Goal: Task Accomplishment & Management: Use online tool/utility

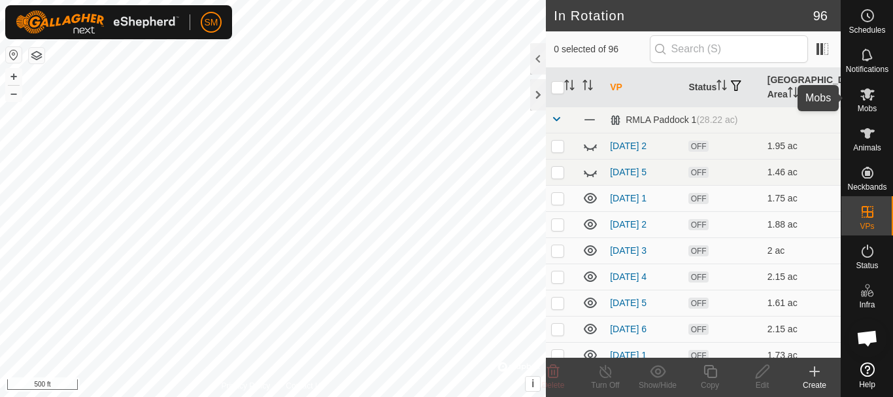
click at [867, 88] on icon at bounding box center [868, 94] width 16 height 16
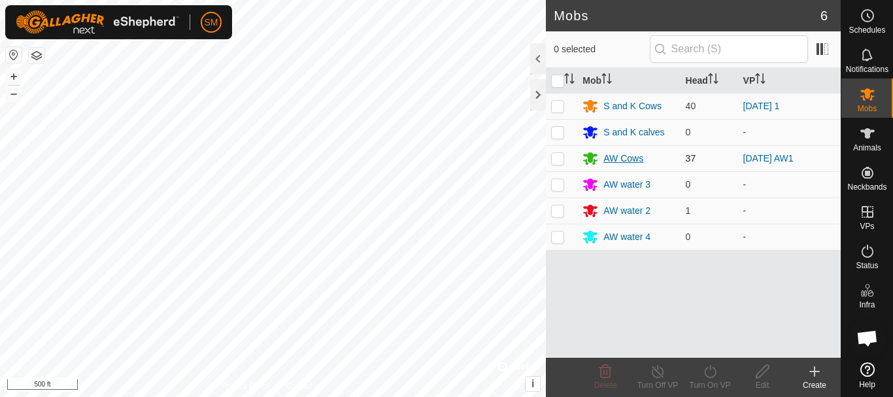
click at [613, 159] on div "AW Cows" at bounding box center [623, 159] width 40 height 14
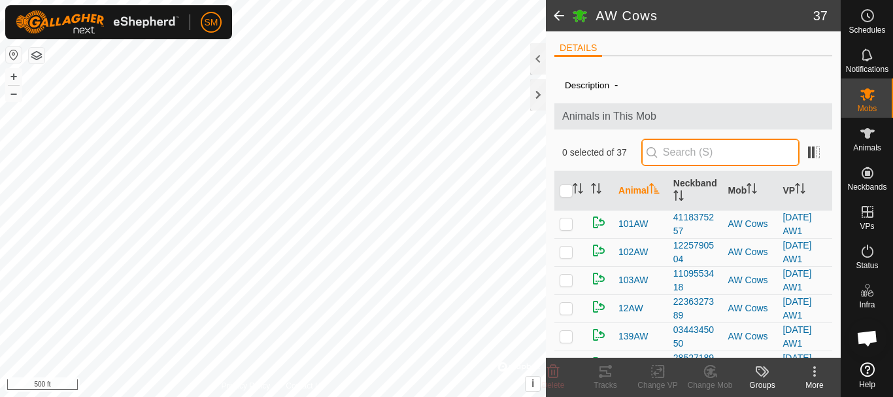
click at [682, 143] on input "text" at bounding box center [720, 152] width 158 height 27
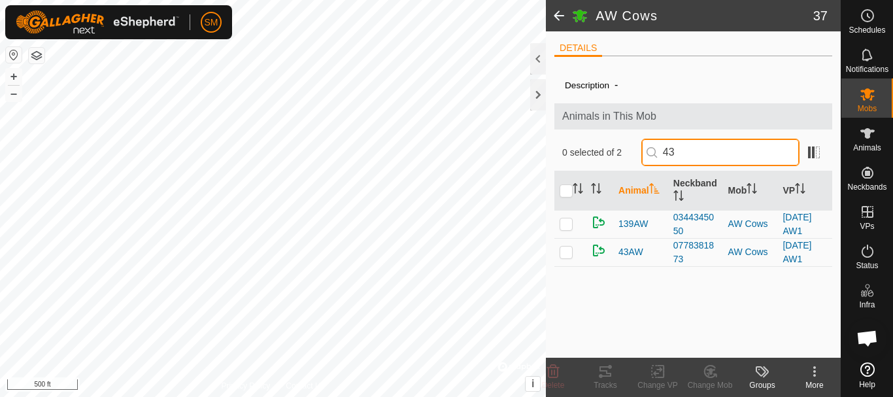
type input "43"
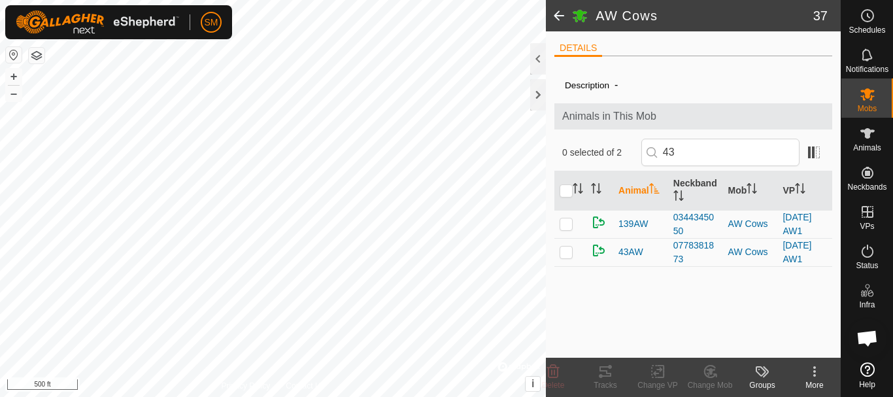
click at [566, 252] on p-checkbox at bounding box center [566, 251] width 13 height 10
click at [713, 375] on icon at bounding box center [710, 372] width 16 height 16
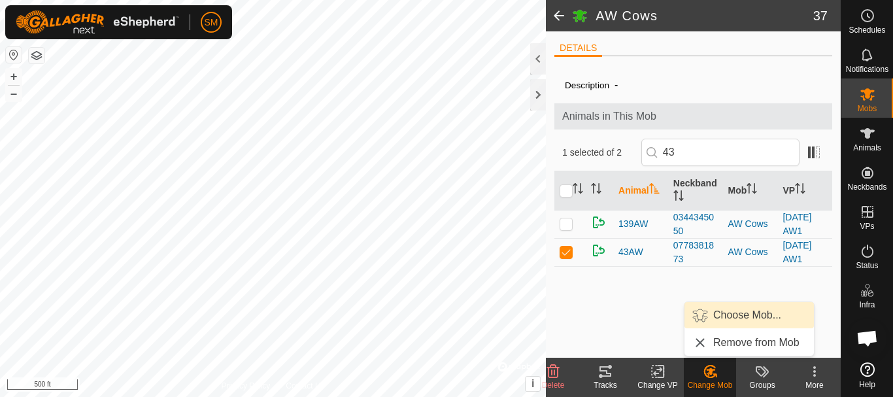
click at [736, 318] on link "Choose Mob..." at bounding box center [749, 315] width 129 height 26
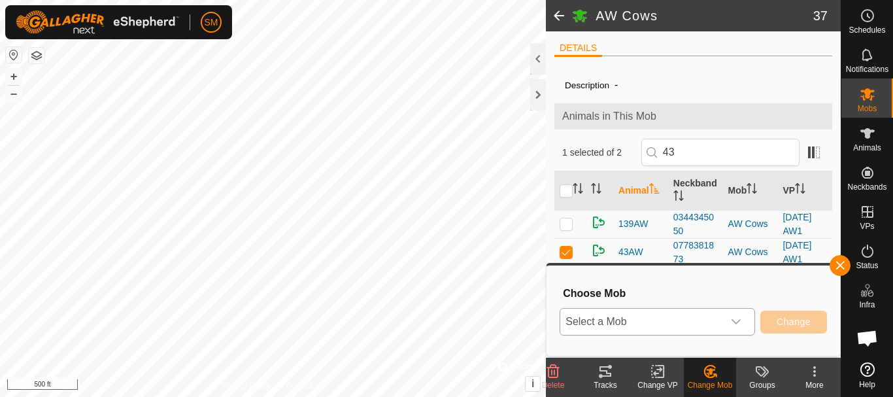
click at [734, 324] on icon "dropdown trigger" at bounding box center [736, 321] width 10 height 10
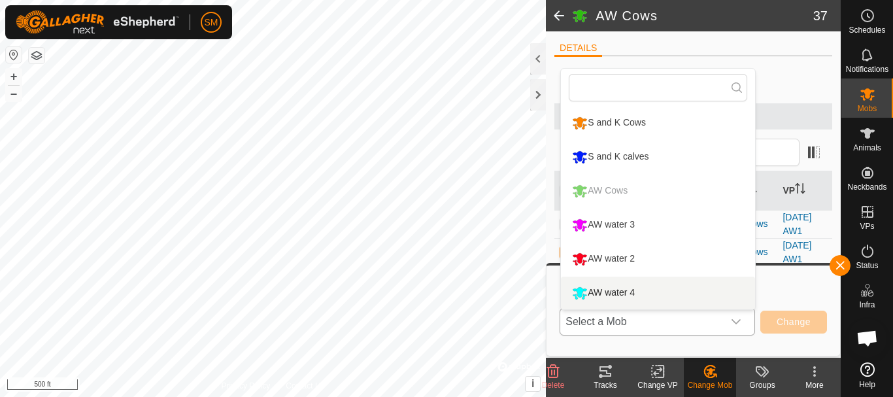
click at [624, 292] on li "AW water 4" at bounding box center [658, 293] width 194 height 33
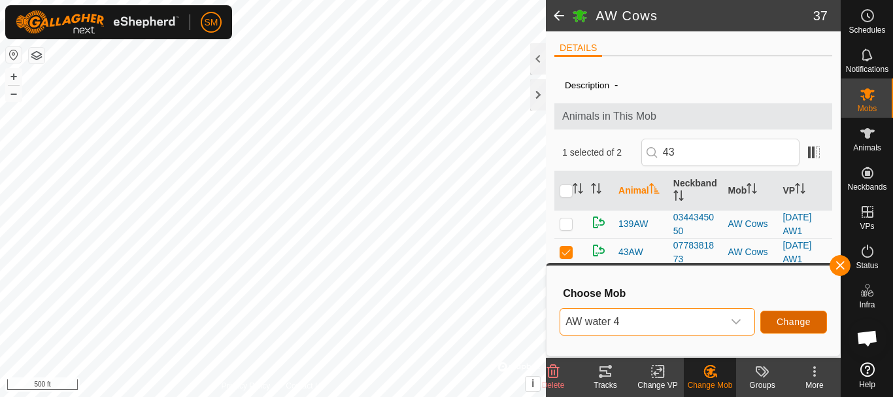
click at [791, 322] on span "Change" at bounding box center [794, 321] width 34 height 10
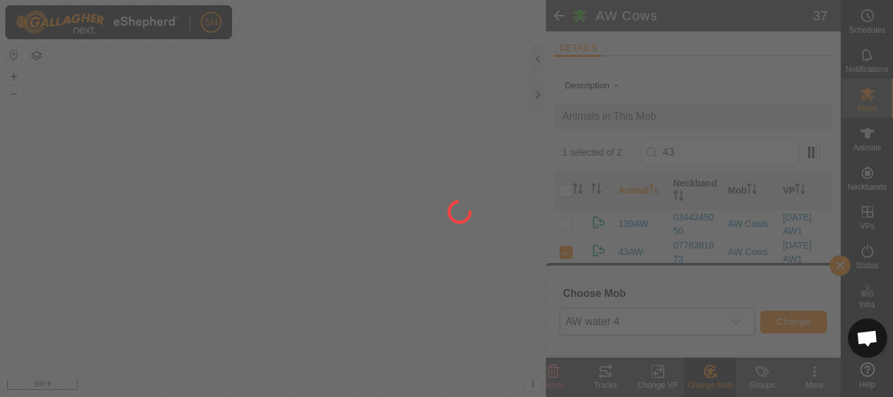
checkbox input "false"
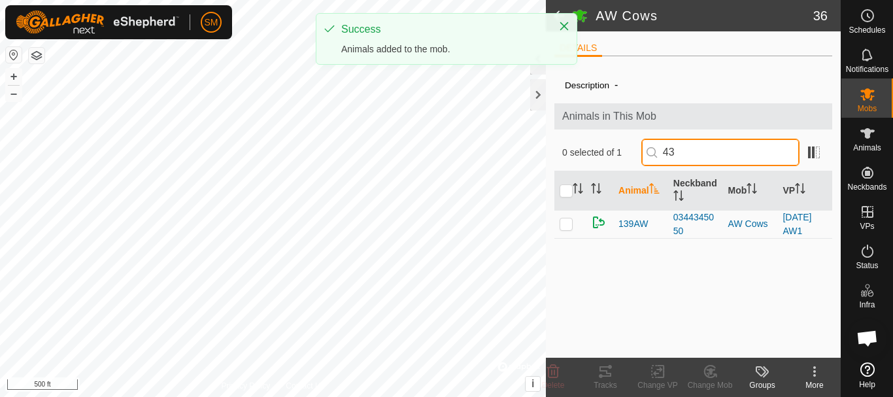
click at [694, 158] on input "43" at bounding box center [720, 152] width 158 height 27
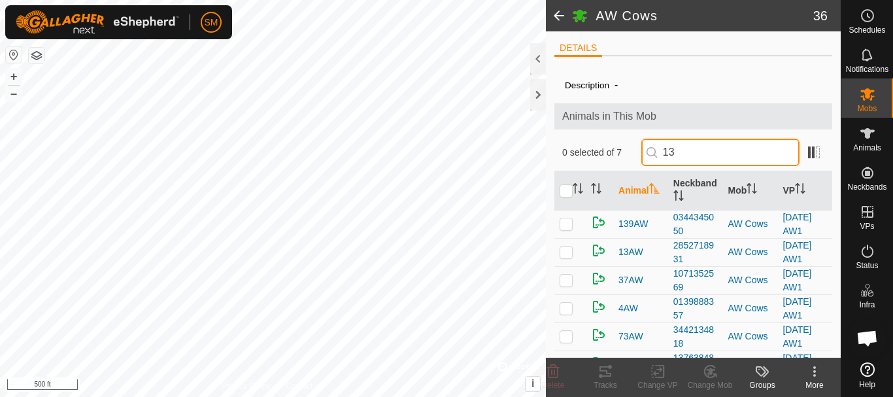
type input "13"
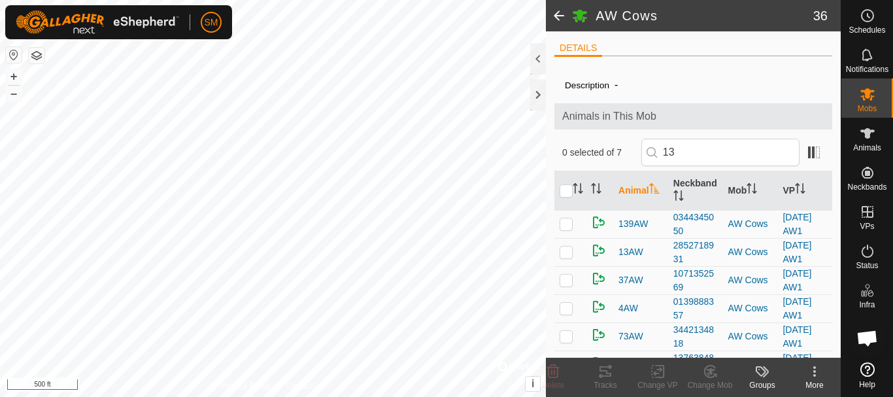
click at [567, 225] on p-checkbox at bounding box center [566, 223] width 13 height 10
click at [715, 372] on icon at bounding box center [710, 372] width 16 height 16
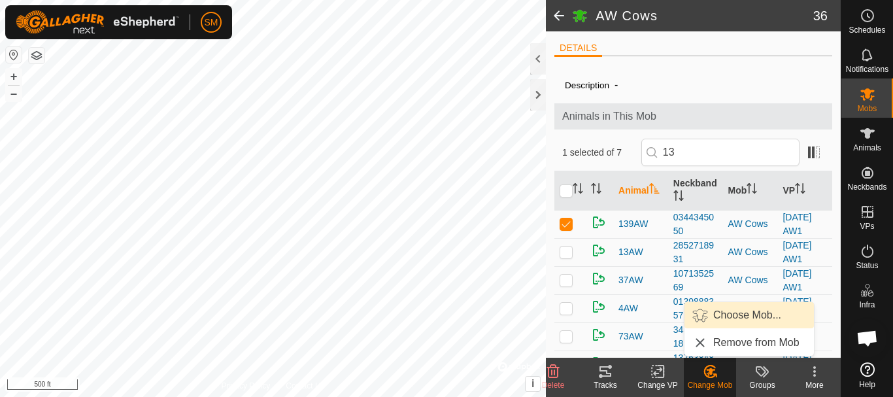
click at [735, 313] on link "Choose Mob..." at bounding box center [749, 315] width 129 height 26
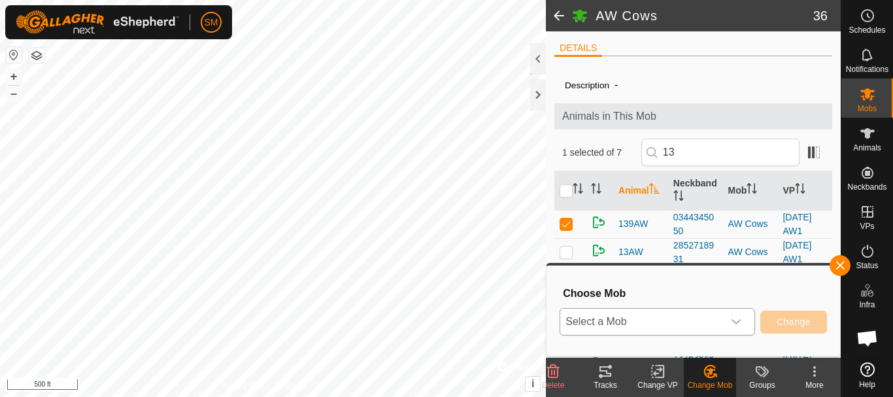
click at [738, 322] on icon "dropdown trigger" at bounding box center [736, 321] width 9 height 5
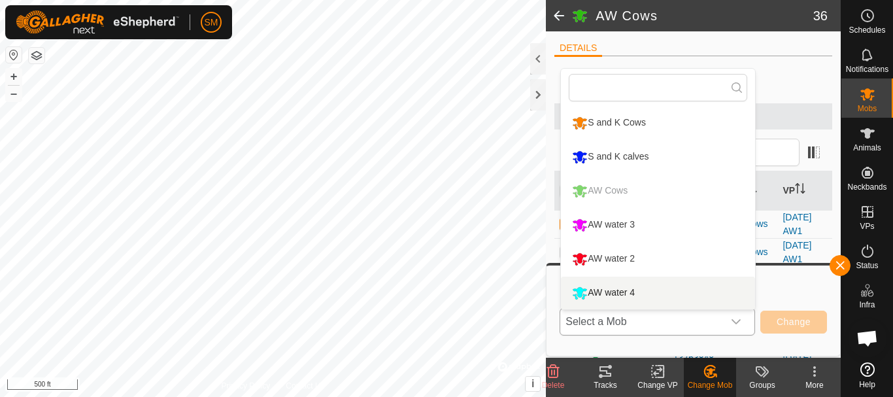
click at [634, 294] on li "AW water 4" at bounding box center [658, 293] width 194 height 33
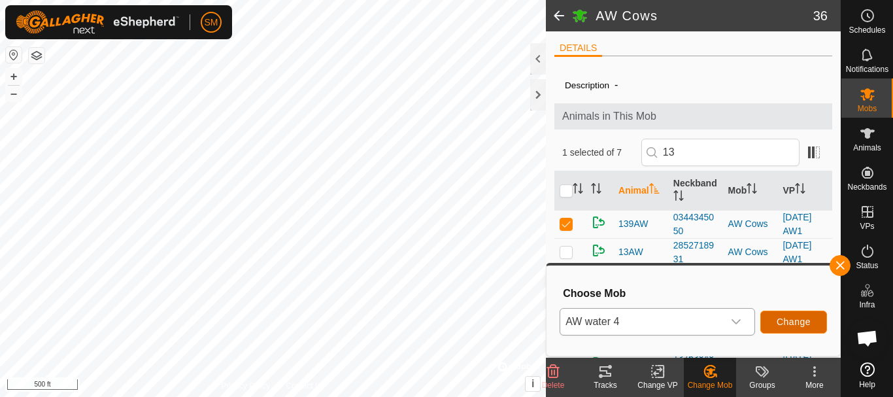
click at [794, 323] on span "Change" at bounding box center [794, 321] width 34 height 10
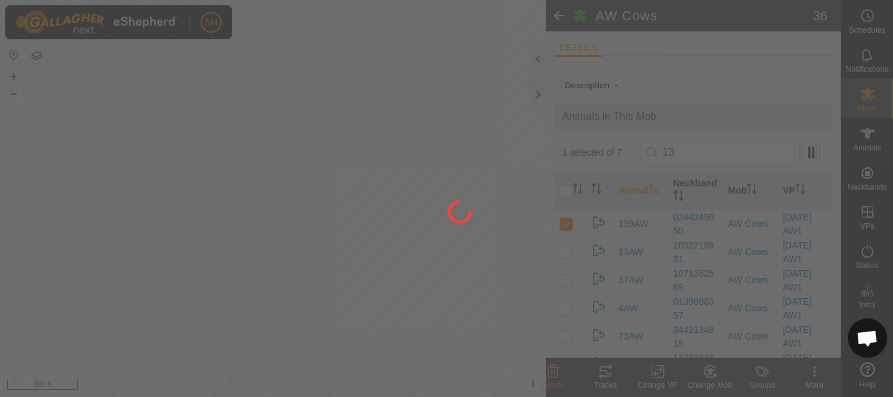
checkbox input "false"
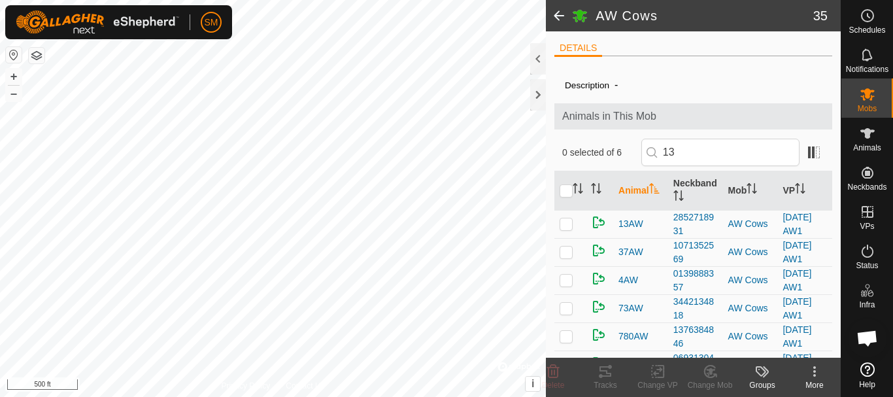
click at [554, 17] on span at bounding box center [559, 15] width 26 height 31
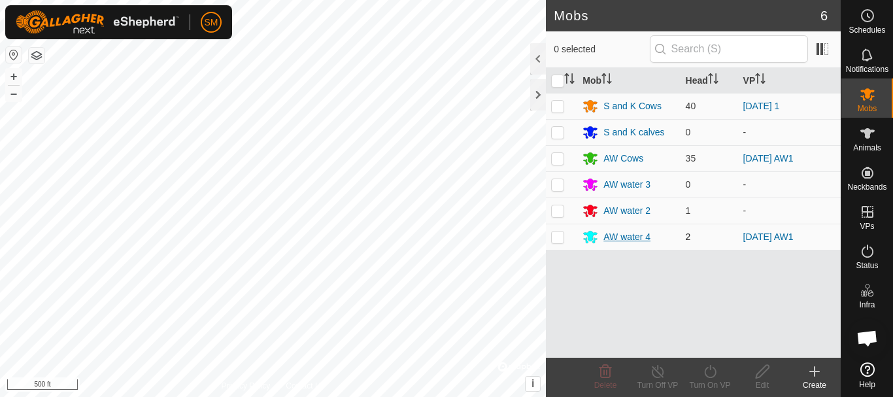
click at [617, 237] on div "AW water 4" at bounding box center [626, 237] width 47 height 14
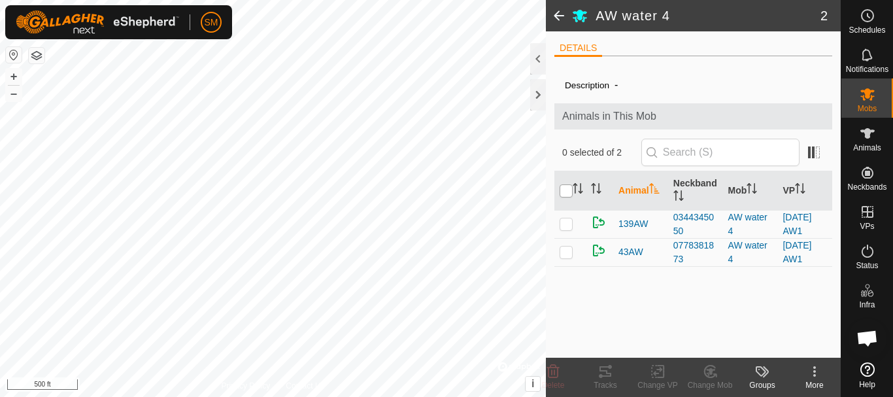
click at [562, 188] on input "checkbox" at bounding box center [566, 190] width 13 height 13
checkbox input "true"
click at [660, 371] on icon at bounding box center [657, 371] width 9 height 8
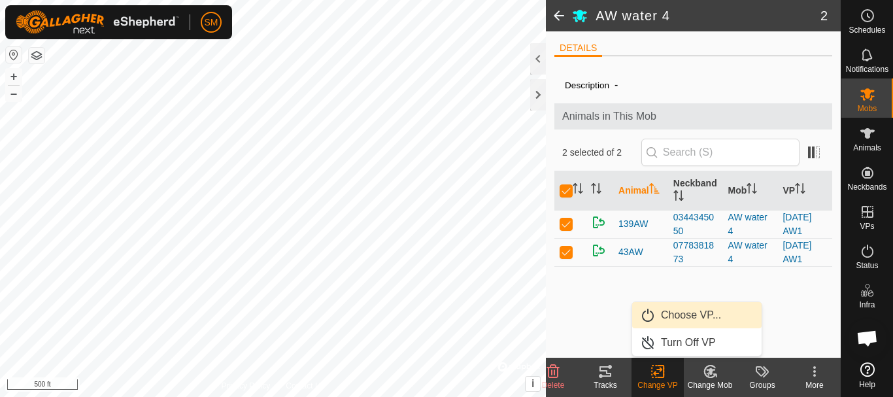
click at [681, 312] on link "Choose VP..." at bounding box center [696, 315] width 129 height 26
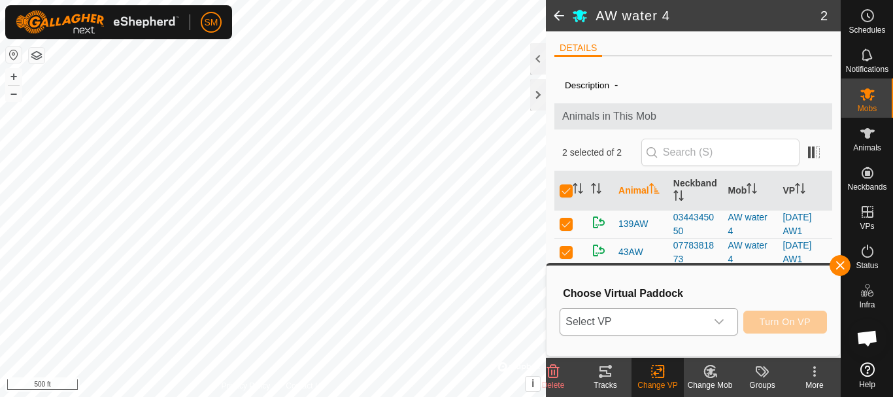
click at [714, 320] on icon "dropdown trigger" at bounding box center [719, 321] width 10 height 10
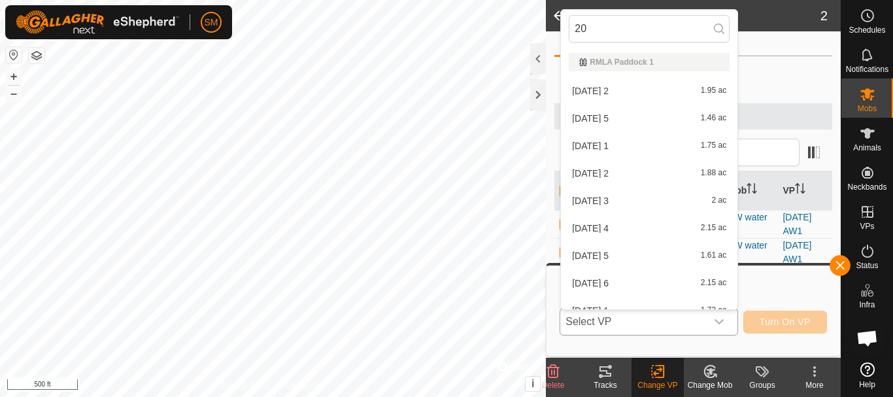
type input "2"
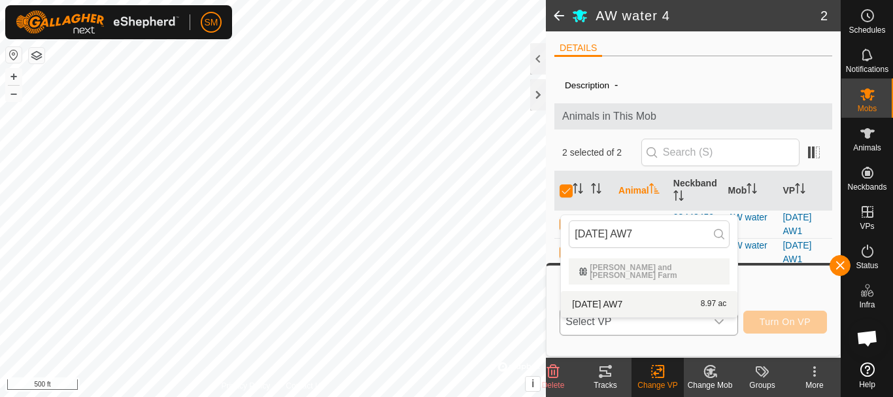
type input "[DATE] AW7"
click at [613, 294] on li "[DATE] AW7 8.97 ac" at bounding box center [649, 304] width 177 height 26
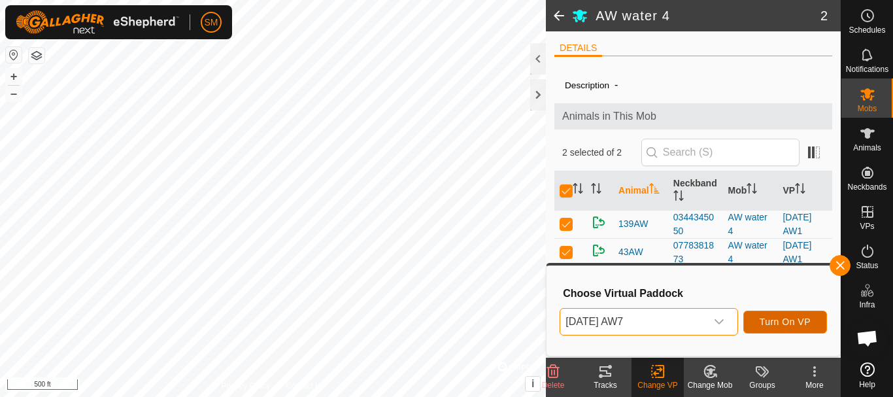
click at [797, 324] on span "Turn On VP" at bounding box center [785, 321] width 51 height 10
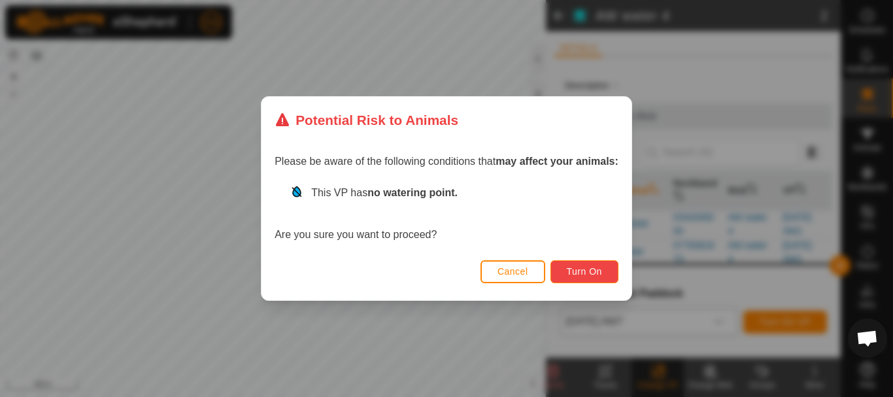
click at [568, 280] on button "Turn On" at bounding box center [585, 271] width 68 height 23
